Goal: Contribute content

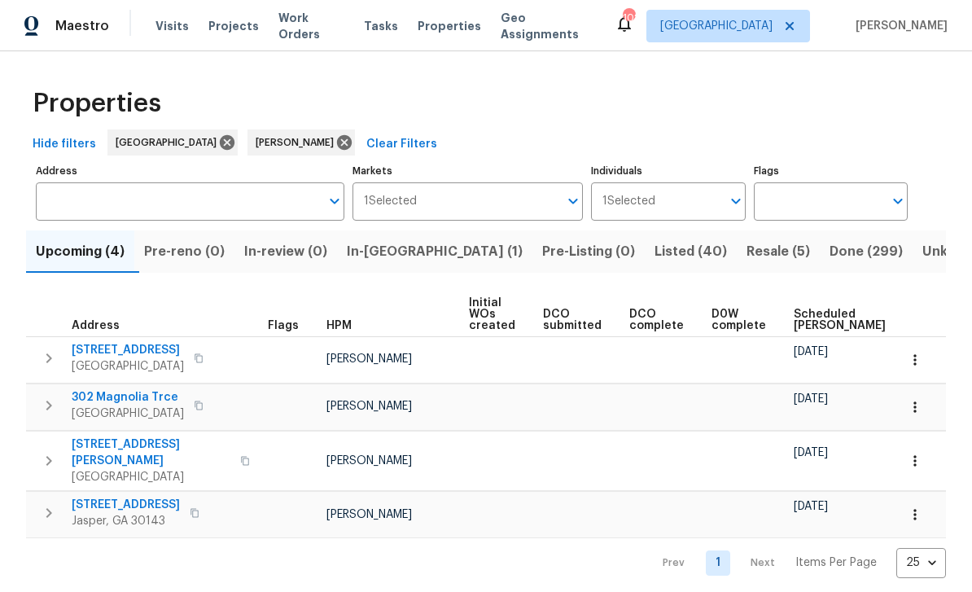
click at [388, 256] on span "In-reno (1)" at bounding box center [435, 251] width 176 height 23
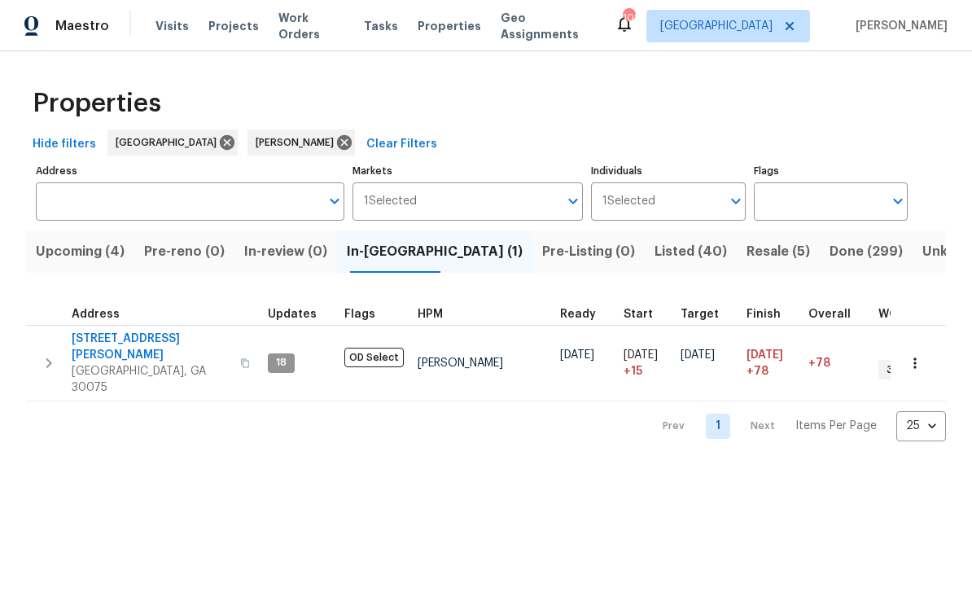
click at [655, 248] on span "Listed (40)" at bounding box center [691, 251] width 72 height 23
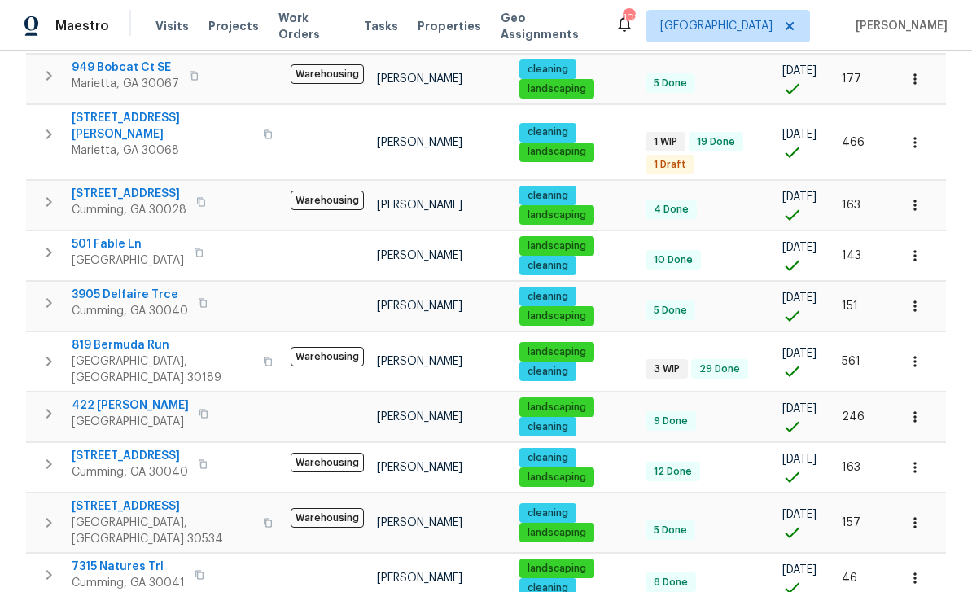
scroll to position [665, 0]
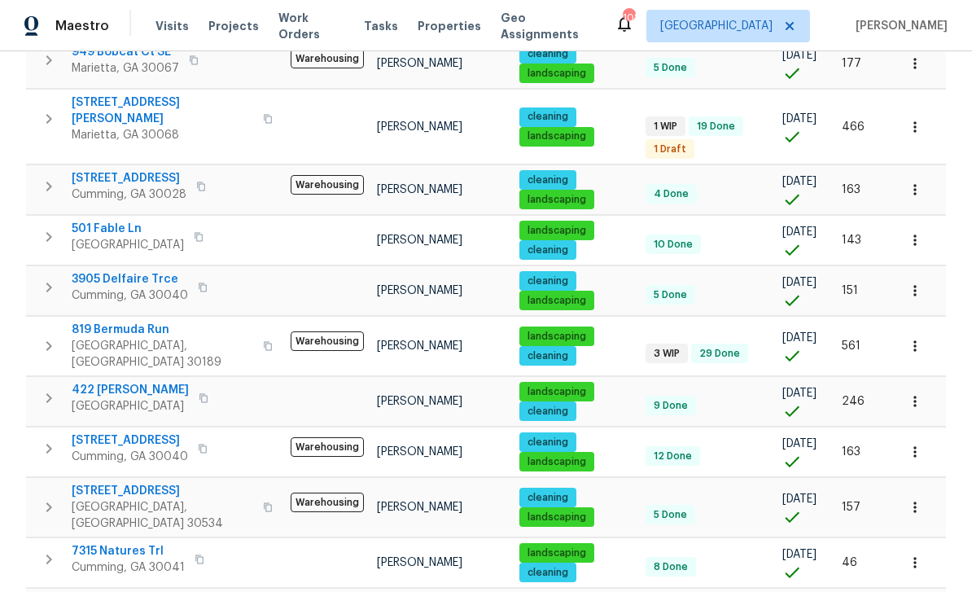
click at [100, 322] on span "819 Bermuda Run" at bounding box center [163, 330] width 182 height 16
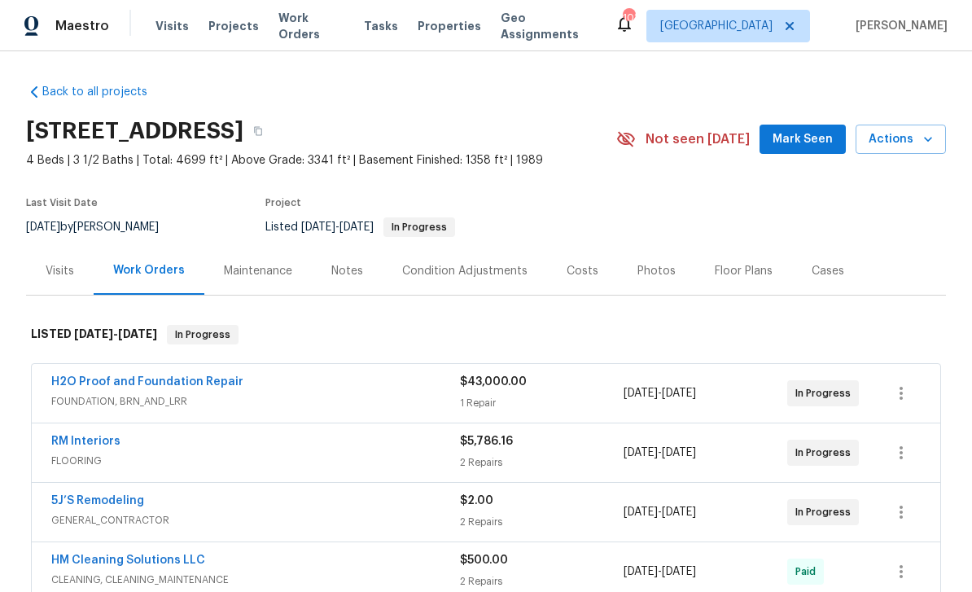
click at [821, 140] on span "Mark Seen" at bounding box center [803, 139] width 60 height 20
click at [362, 265] on div "Notes" at bounding box center [347, 271] width 71 height 48
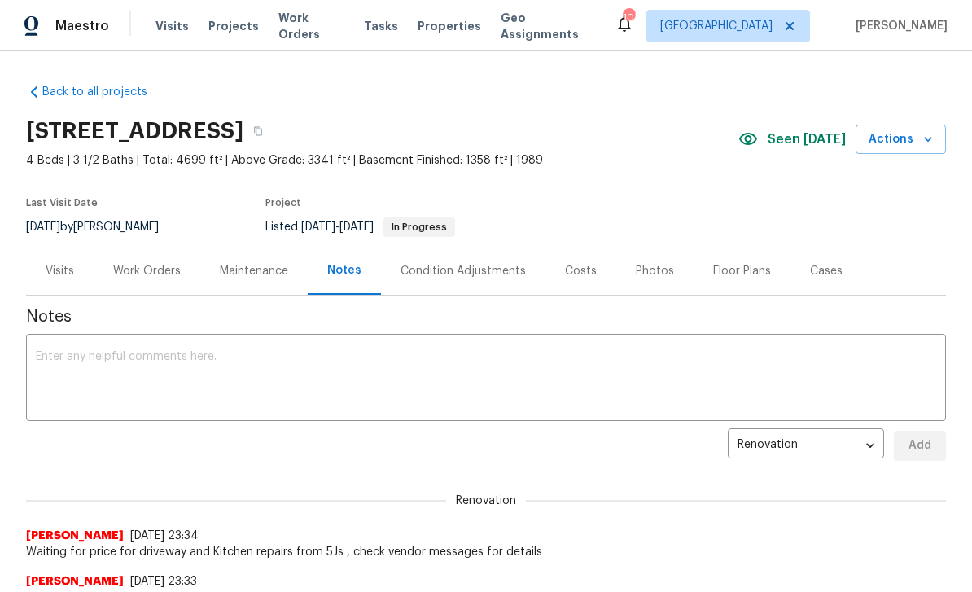
click at [52, 352] on textarea at bounding box center [486, 379] width 901 height 57
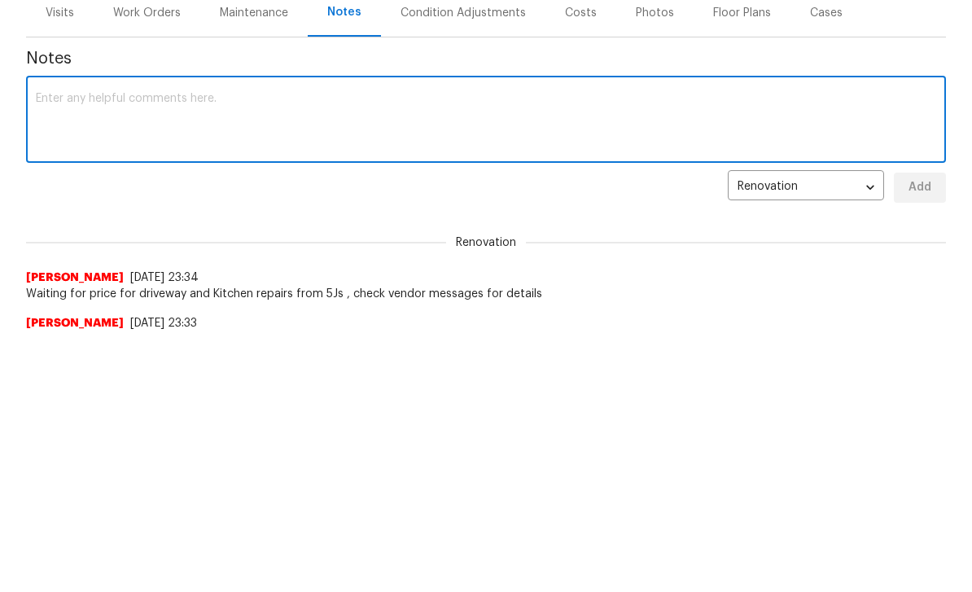
paste textarea "Project Plan – 819 Bermuda Run, Woodstock, GA 30189 Interior Work: Entry Door: …"
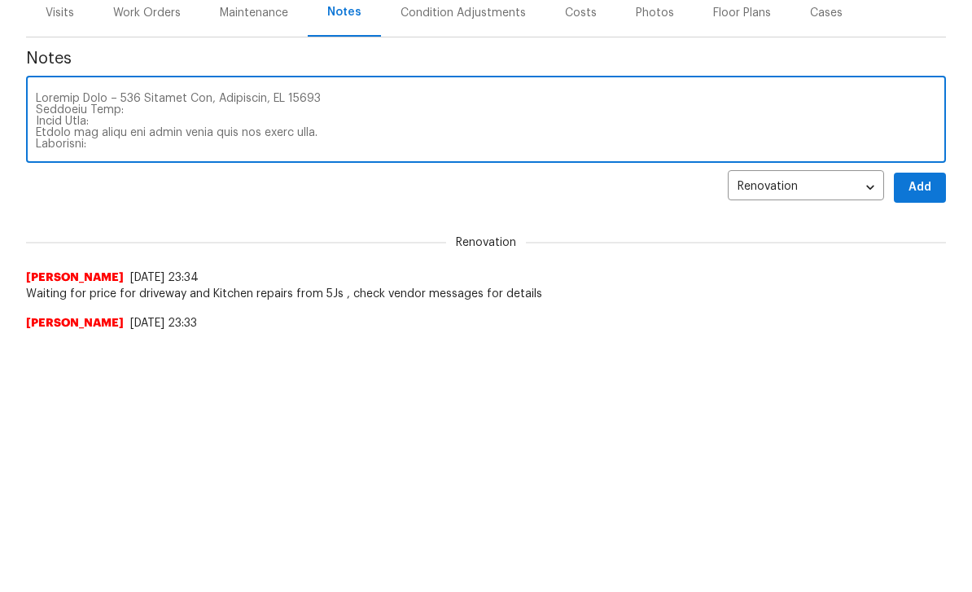
scroll to position [547, 0]
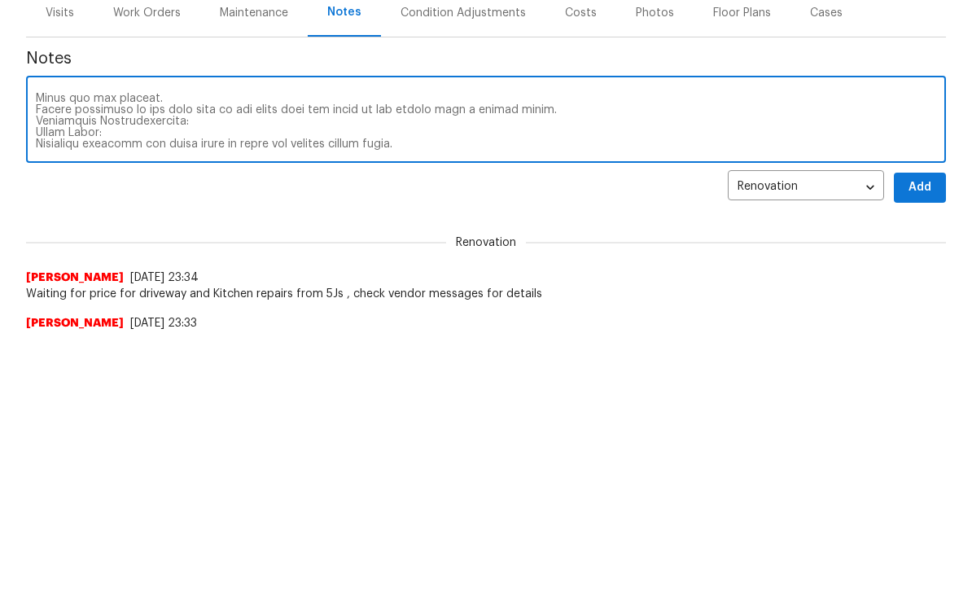
type textarea "Project Plan – 819 Bermuda Run, Woodstock, GA 30189 Interior Work: Entry Door: …"
click at [934, 431] on button "Add" at bounding box center [920, 446] width 52 height 30
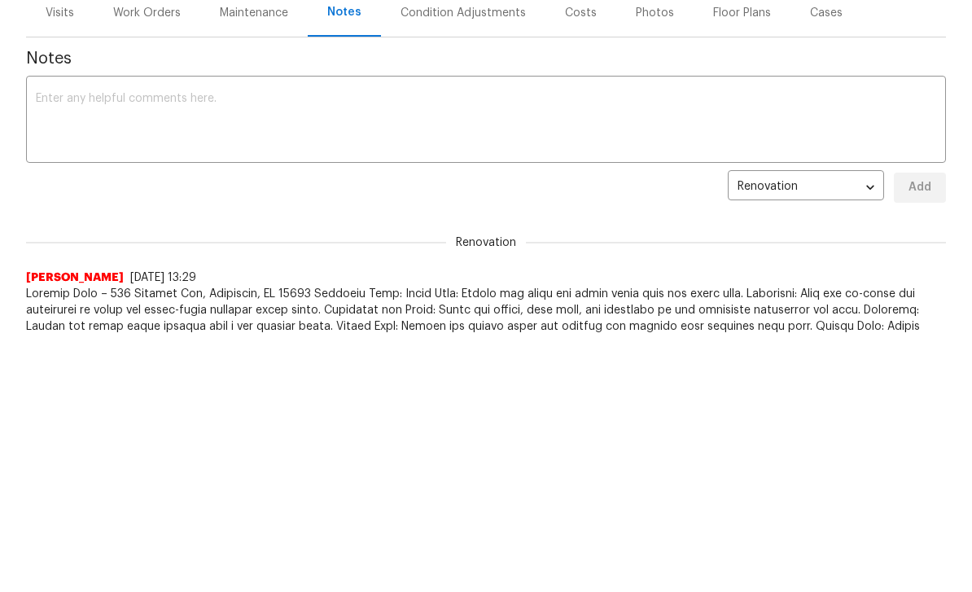
scroll to position [0, 0]
